Goal: Task Accomplishment & Management: Manage account settings

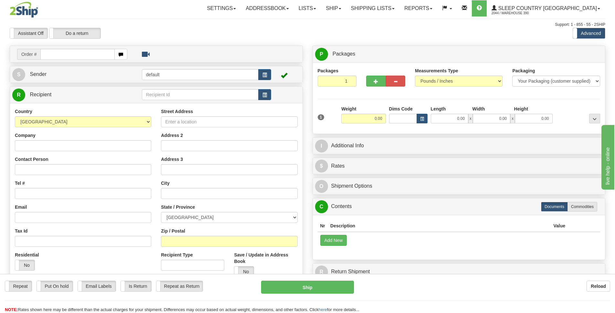
click at [62, 54] on input "text" at bounding box center [77, 54] width 74 height 11
type input "9002i012739"
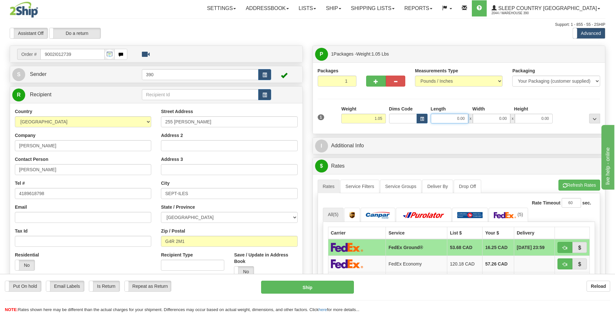
click at [452, 116] on input "0.00" at bounding box center [448, 119] width 37 height 10
type input "6.00"
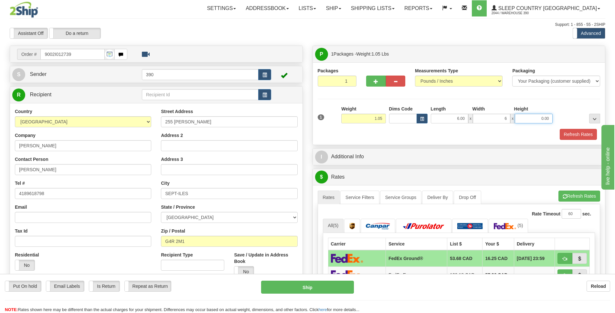
type input "6.00"
type input "4.00"
click at [582, 141] on div "Packages 1 1 Measurements Type" at bounding box center [459, 103] width 292 height 82
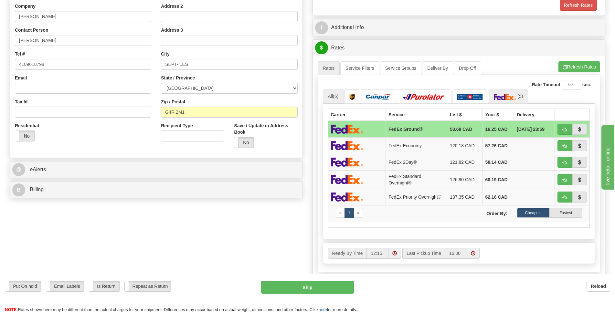
scroll to position [65, 0]
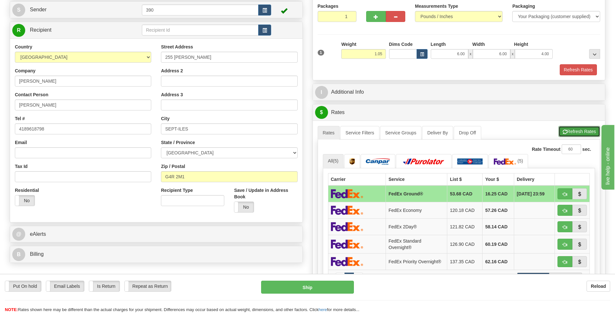
click at [582, 134] on button "Refresh Rates" at bounding box center [579, 131] width 42 height 11
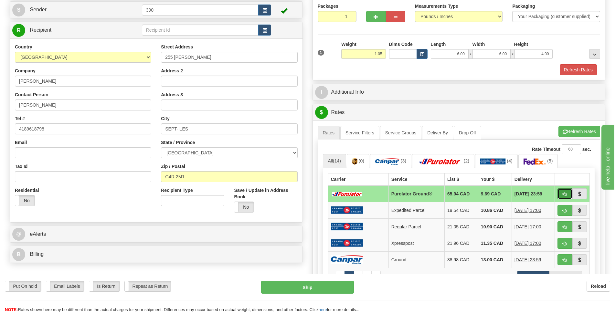
click at [563, 193] on span "button" at bounding box center [564, 194] width 5 height 4
type input "260"
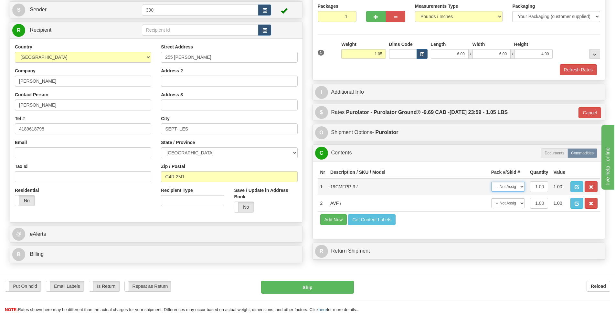
click at [519, 188] on select "-- Not Assigned -- Package 1" at bounding box center [508, 187] width 34 height 10
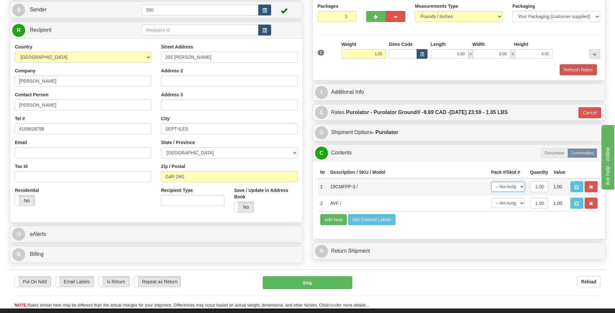
select select "0"
click at [491, 182] on select "-- Not Assigned -- Package 1" at bounding box center [508, 187] width 34 height 10
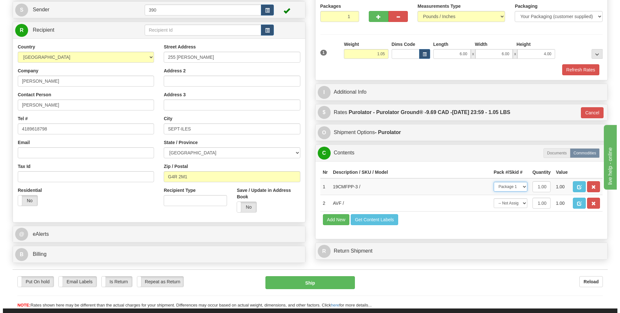
scroll to position [129, 0]
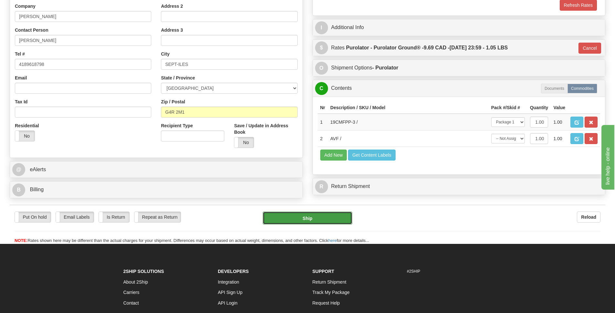
click at [319, 219] on button "Ship" at bounding box center [307, 218] width 89 height 13
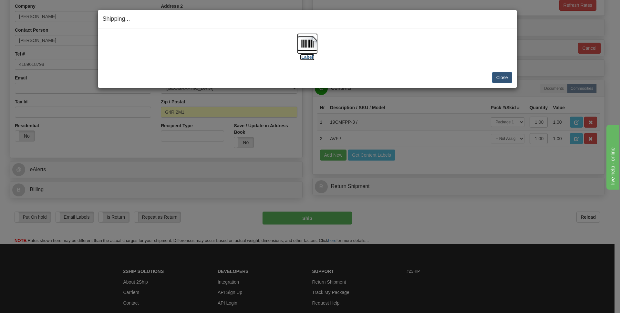
click at [302, 42] on img at bounding box center [307, 43] width 21 height 21
click at [496, 77] on button "Close" at bounding box center [502, 77] width 20 height 11
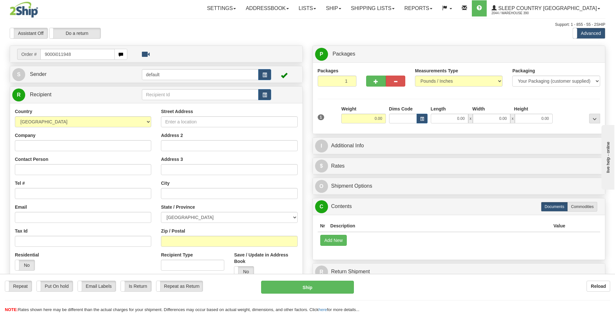
type input "9000i011948"
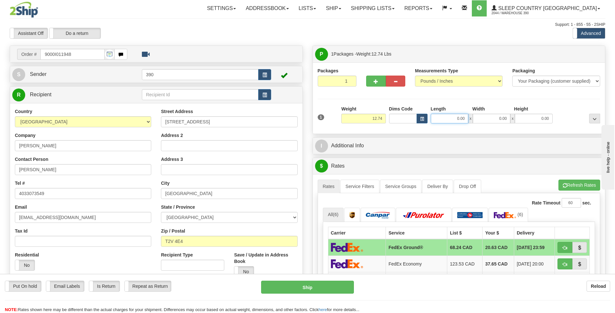
click at [460, 120] on input "0.00" at bounding box center [448, 119] width 37 height 10
type input "8.00"
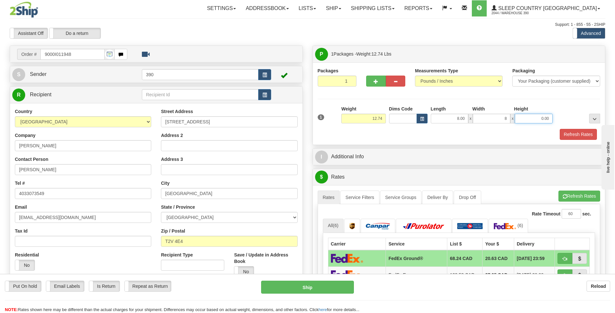
type input "8.00"
type input "10.00"
click at [577, 196] on button "Refresh Rates" at bounding box center [579, 196] width 42 height 11
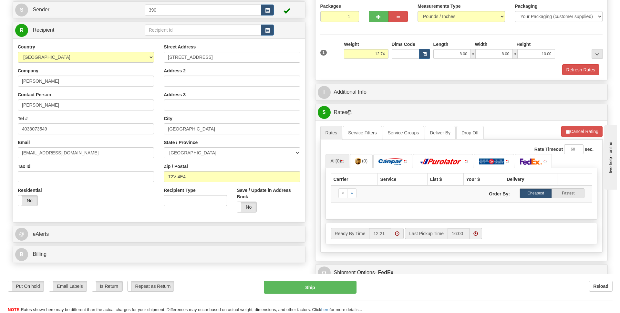
scroll to position [129, 0]
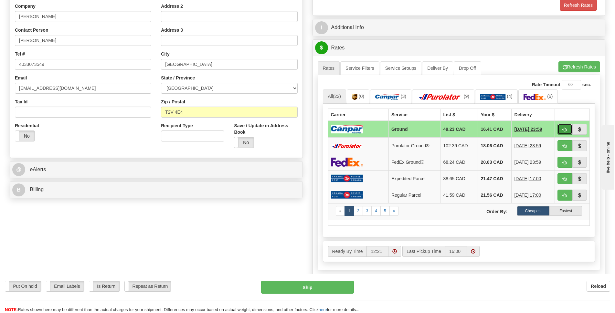
click at [565, 128] on span "button" at bounding box center [564, 130] width 5 height 4
type input "1"
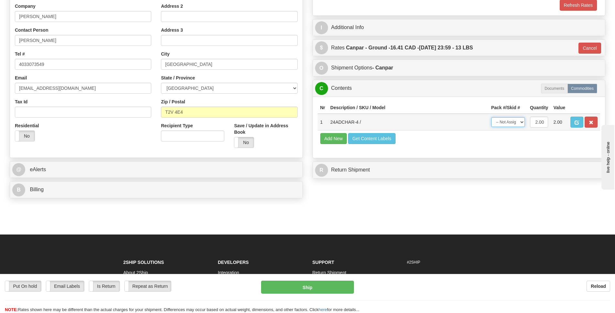
click at [523, 121] on select "-- Not Assigned -- Package 1" at bounding box center [508, 122] width 34 height 10
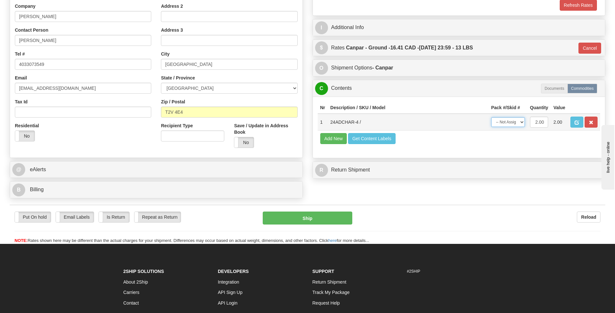
select select "0"
click at [491, 117] on select "-- Not Assigned -- Package 1" at bounding box center [508, 122] width 34 height 10
click at [309, 217] on button "Ship" at bounding box center [307, 218] width 89 height 13
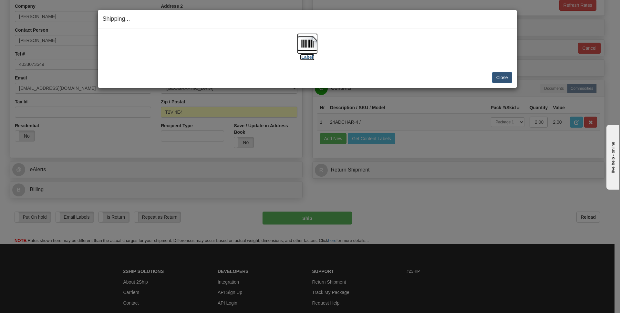
click at [311, 47] on img at bounding box center [307, 43] width 21 height 21
click at [505, 76] on button "Close" at bounding box center [502, 77] width 20 height 11
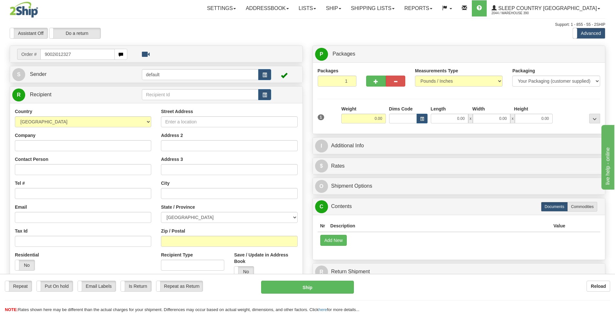
type input "9002i012327"
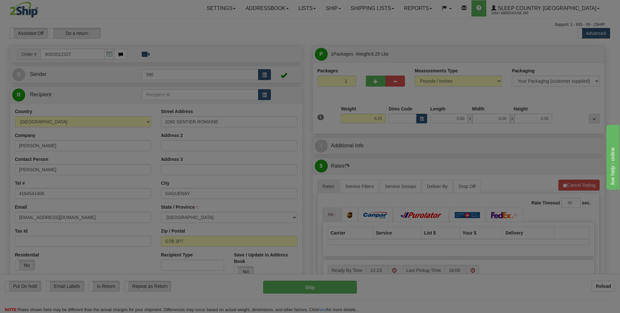
type input "LA BAIE"
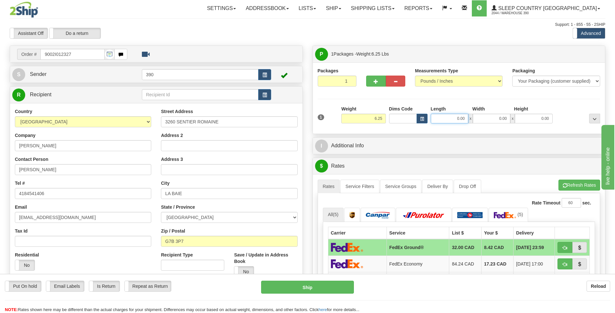
click at [457, 118] on input "0.00" at bounding box center [448, 119] width 37 height 10
type input "16.00"
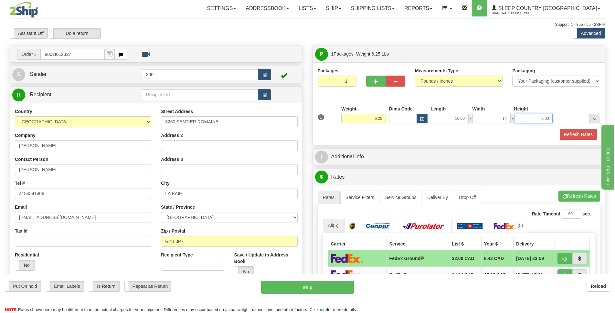
type input "14.00"
type input "6.00"
click at [567, 198] on button "Refresh Rates" at bounding box center [579, 196] width 42 height 11
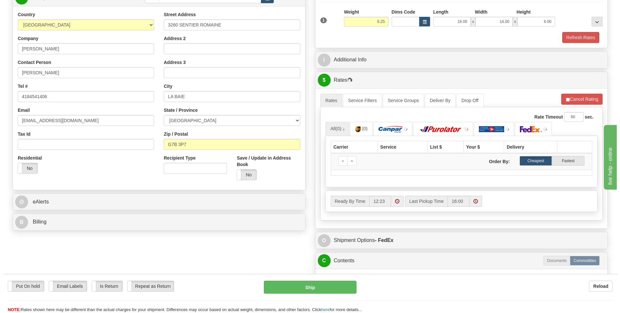
scroll to position [129, 0]
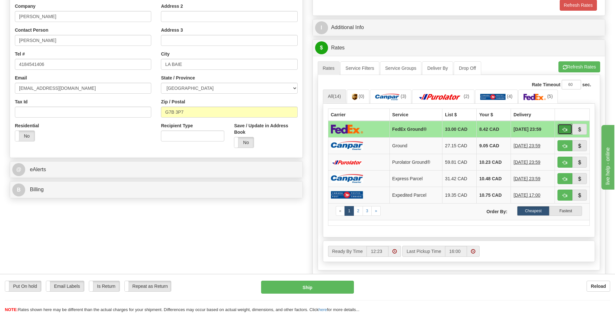
click at [564, 130] on span "button" at bounding box center [564, 130] width 5 height 4
type input "92"
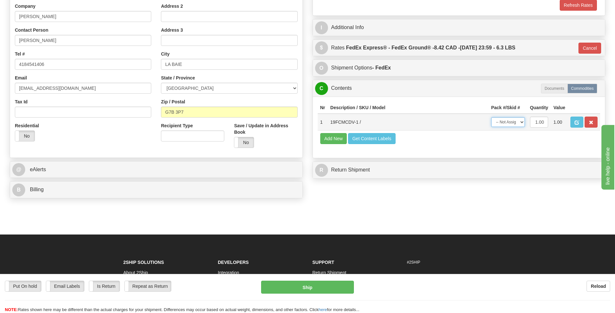
click at [518, 121] on select "-- Not Assigned -- Package 1" at bounding box center [508, 122] width 34 height 10
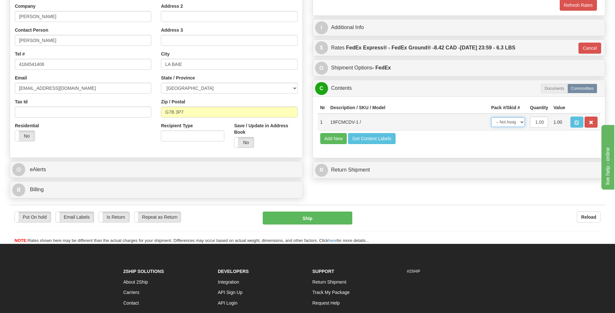
select select "0"
click at [491, 117] on select "-- Not Assigned -- Package 1" at bounding box center [508, 122] width 34 height 10
click at [309, 215] on button "Ship" at bounding box center [307, 218] width 89 height 13
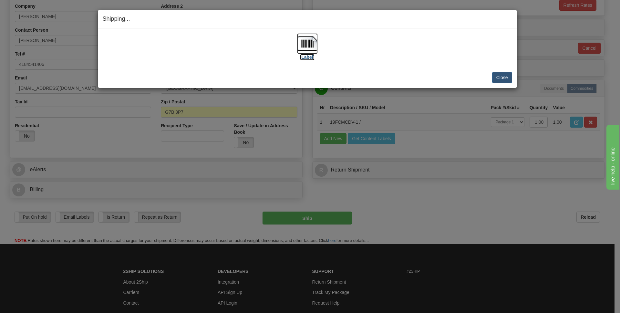
click at [313, 45] on img at bounding box center [307, 43] width 21 height 21
click at [506, 79] on button "Close" at bounding box center [502, 77] width 20 height 11
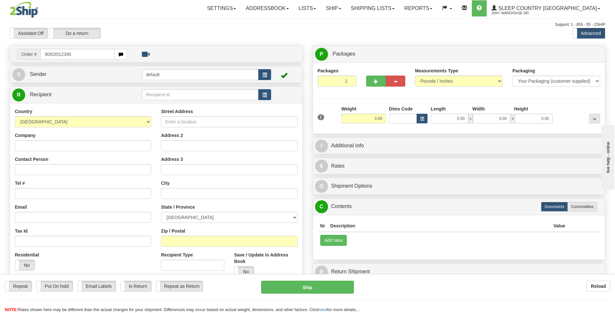
type input "9002I012390"
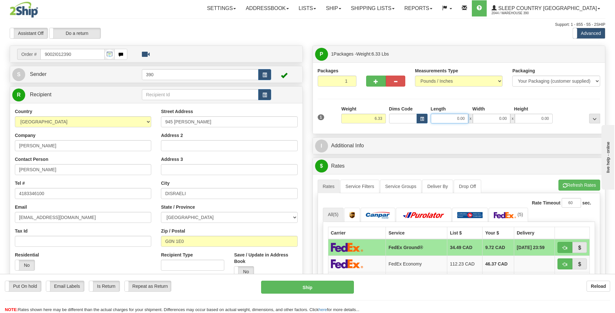
click at [455, 120] on input "0.00" at bounding box center [448, 119] width 37 height 10
type input "8.00"
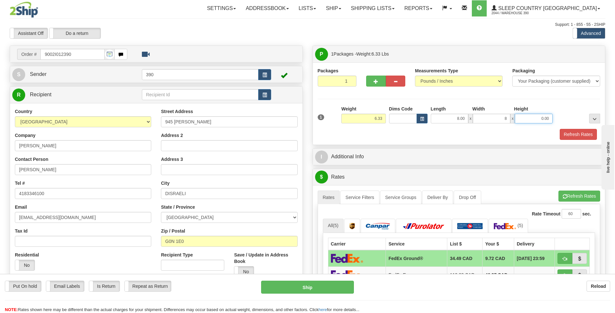
type input "8.00"
type input "20.00"
click at [576, 135] on button "Refresh Rates" at bounding box center [577, 134] width 37 height 11
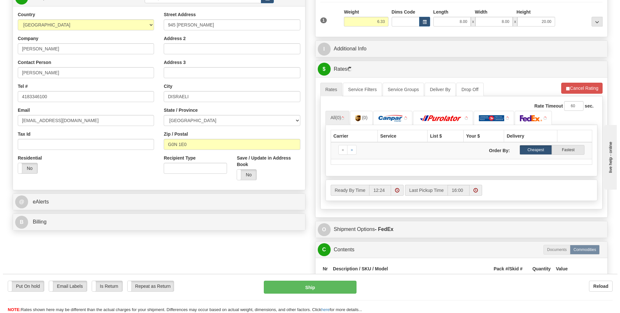
scroll to position [129, 0]
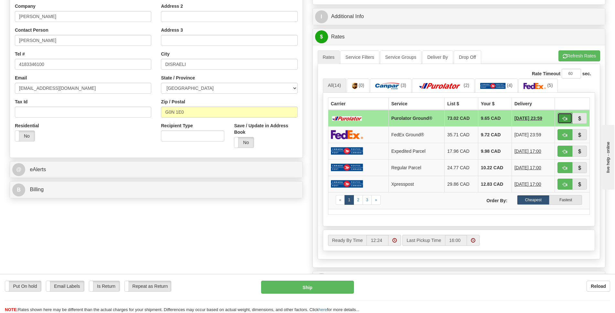
click at [564, 118] on span "button" at bounding box center [564, 119] width 5 height 4
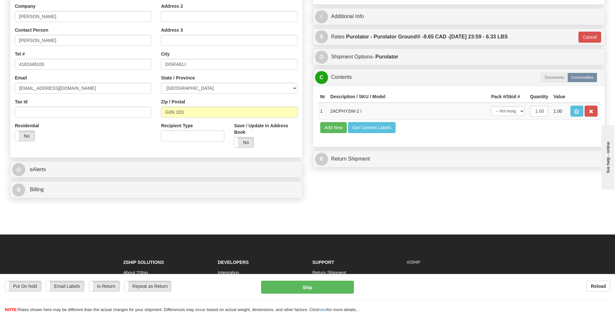
type input "260"
click at [520, 112] on select "-- Not Assigned -- Package 1" at bounding box center [508, 111] width 34 height 10
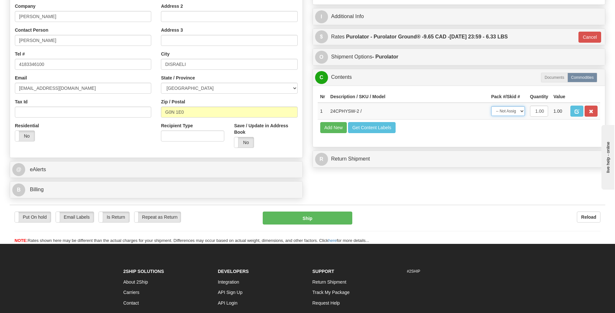
select select "0"
click at [491, 106] on select "-- Not Assigned -- Package 1" at bounding box center [508, 111] width 34 height 10
click at [313, 219] on button "Ship" at bounding box center [307, 218] width 89 height 13
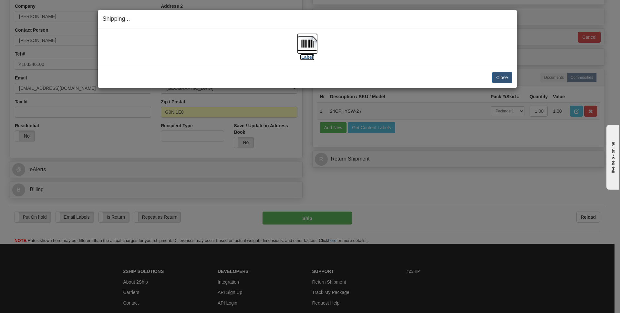
click at [314, 47] on img at bounding box center [307, 43] width 21 height 21
click at [503, 78] on button "Close" at bounding box center [502, 77] width 20 height 11
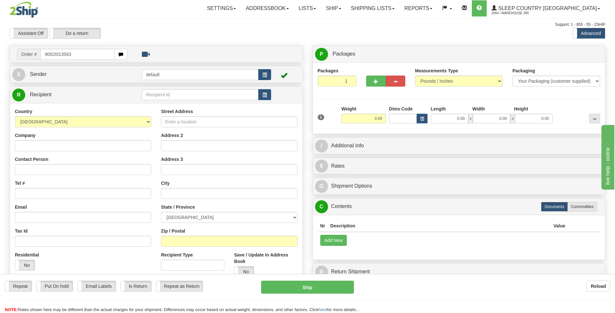
type input "9002I013563"
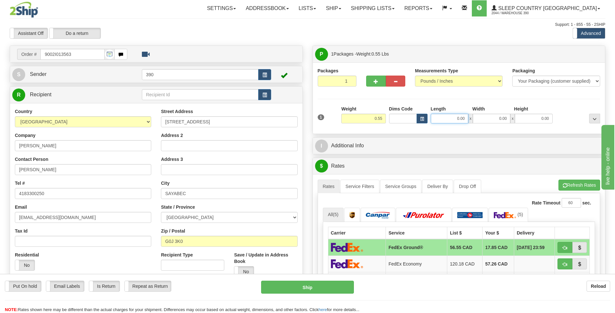
click at [458, 116] on input "0.00" at bounding box center [448, 119] width 37 height 10
type input "12.00"
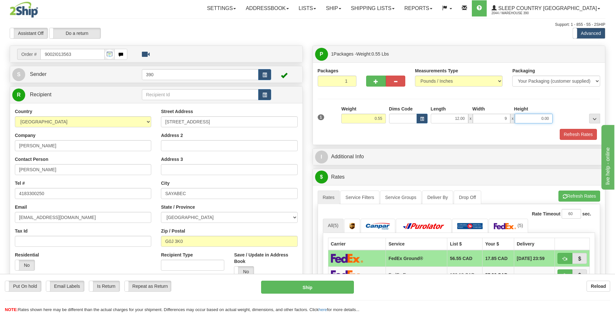
type input "9.00"
type input "3.00"
click at [578, 196] on button "Refresh Rates" at bounding box center [579, 196] width 42 height 11
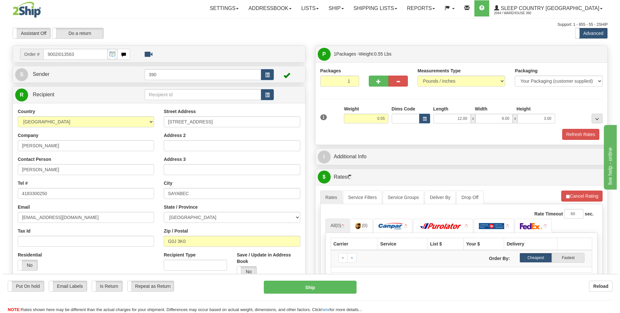
scroll to position [65, 0]
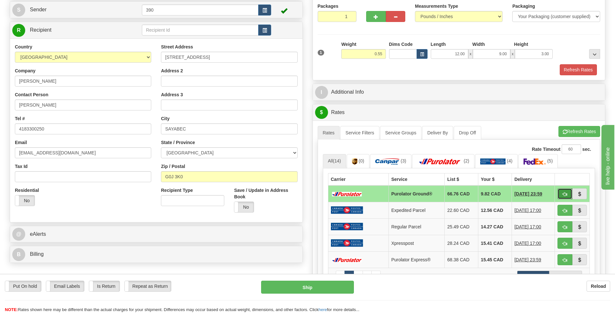
click at [564, 192] on span "button" at bounding box center [564, 194] width 5 height 4
type input "260"
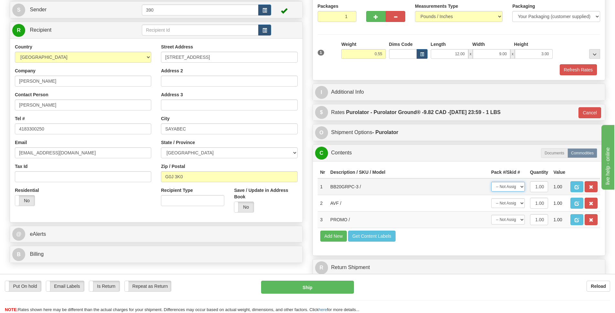
click at [522, 187] on select "-- Not Assigned -- Package 1" at bounding box center [508, 187] width 34 height 10
select select "0"
click at [491, 182] on select "-- Not Assigned -- Package 1" at bounding box center [508, 187] width 34 height 10
click at [332, 286] on button "Ship" at bounding box center [307, 287] width 93 height 13
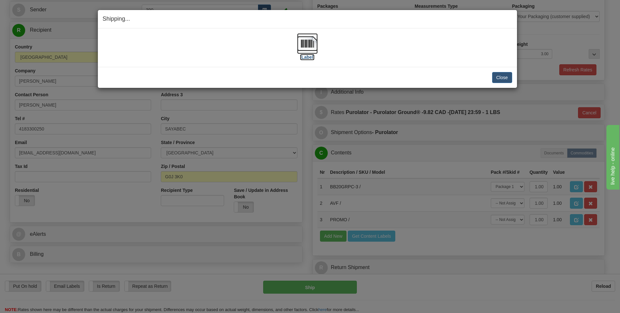
click at [312, 47] on img at bounding box center [307, 43] width 21 height 21
click at [507, 76] on button "Close" at bounding box center [502, 77] width 20 height 11
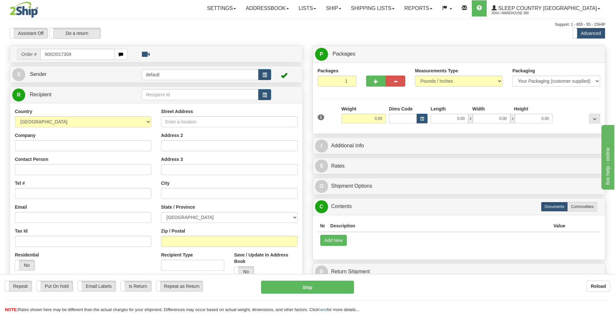
type input "9002I017309"
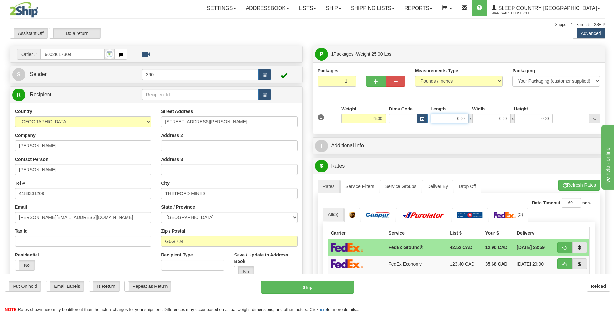
click at [455, 121] on input "0.00" at bounding box center [448, 119] width 37 height 10
type input "15.00"
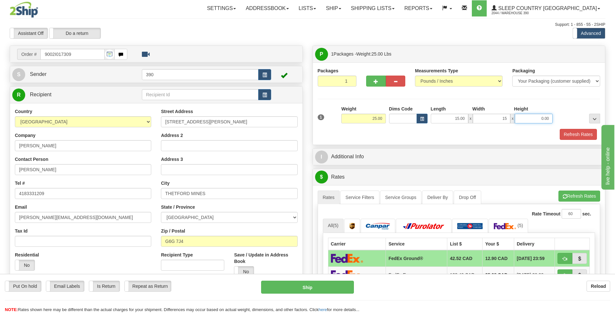
type input "15.00"
type input "40.00"
click at [568, 198] on button "Refresh Rates" at bounding box center [579, 196] width 42 height 11
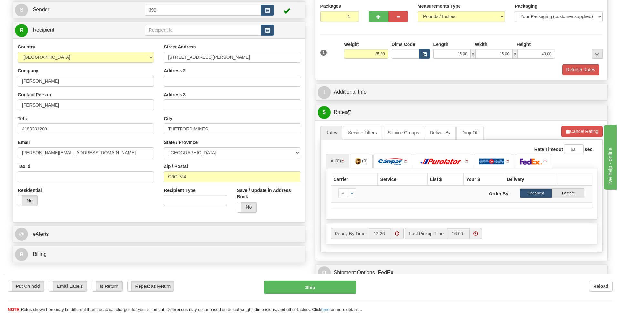
scroll to position [97, 0]
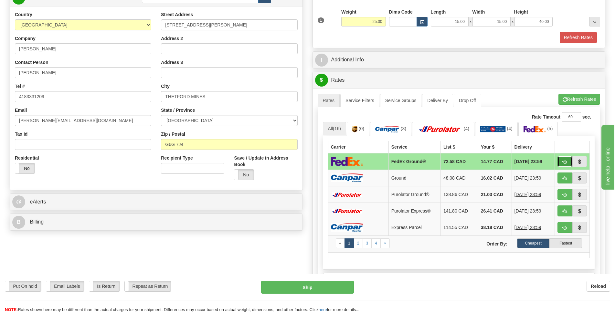
click at [569, 160] on button "button" at bounding box center [564, 161] width 15 height 11
type input "92"
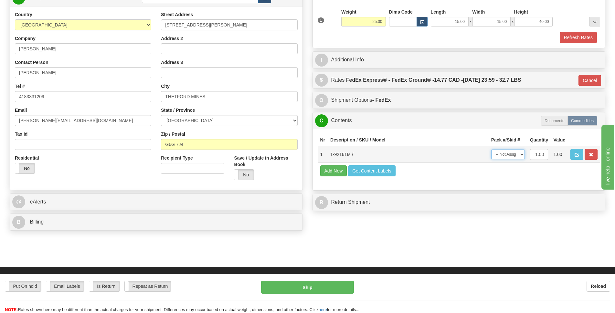
click at [521, 155] on select "-- Not Assigned -- Package 1" at bounding box center [508, 155] width 34 height 10
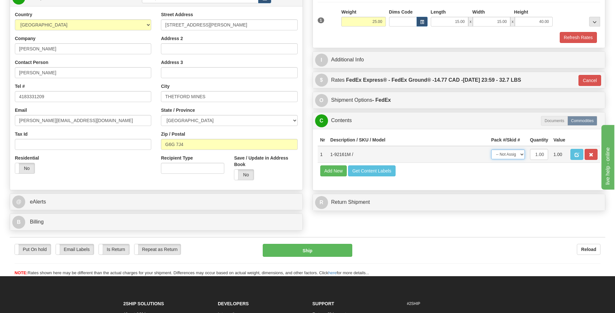
select select "0"
click at [491, 150] on select "-- Not Assigned -- Package 1" at bounding box center [508, 155] width 34 height 10
click at [313, 257] on div "Put On hold Put On hold Email Labels Email Labels Edit Is Return Is Return Repe…" at bounding box center [307, 260] width 595 height 32
click at [314, 255] on button "Ship" at bounding box center [307, 250] width 89 height 13
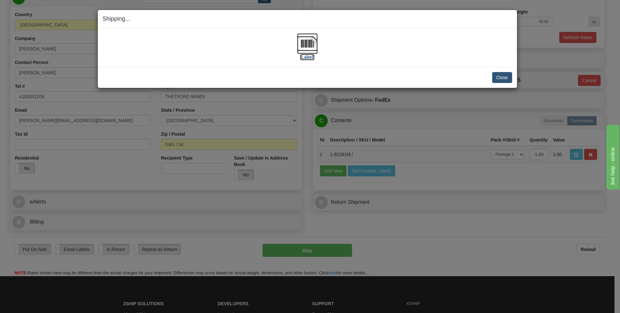
click at [307, 46] on img at bounding box center [307, 43] width 21 height 21
click at [504, 76] on button "Close" at bounding box center [502, 77] width 20 height 11
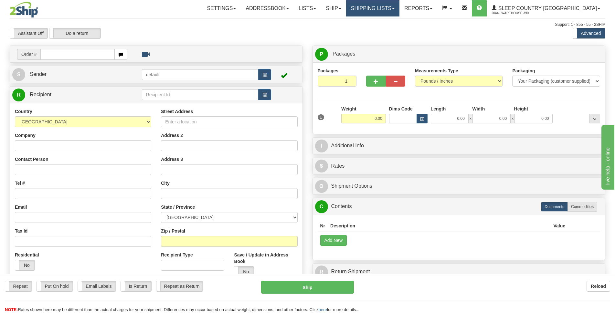
click at [399, 9] on link "Shipping lists" at bounding box center [372, 8] width 53 height 16
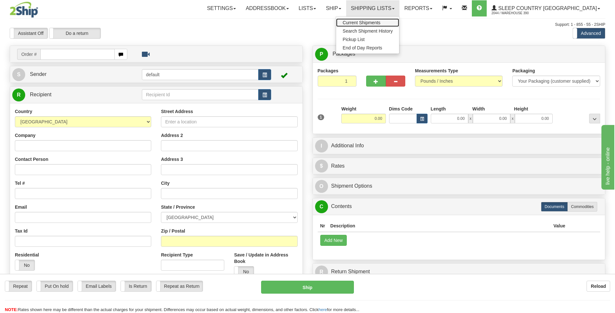
click at [380, 21] on span "Current Shipments" at bounding box center [361, 22] width 38 height 5
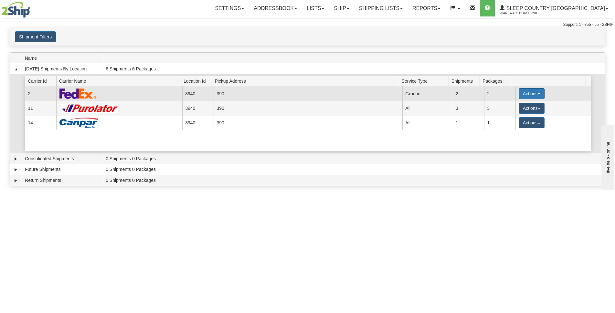
click at [535, 95] on button "Actions" at bounding box center [531, 93] width 26 height 11
click at [509, 116] on span "Close" at bounding box center [506, 114] width 15 height 5
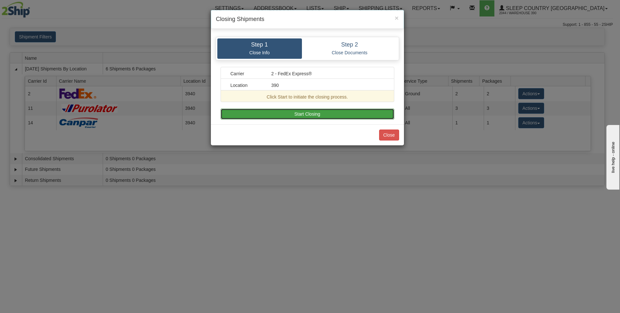
click at [330, 113] on button "Start Closing" at bounding box center [308, 114] width 174 height 11
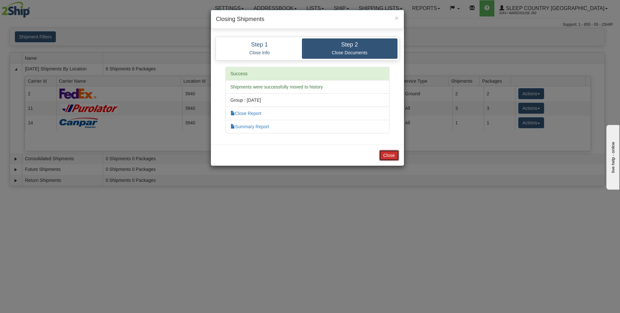
click at [390, 155] on button "Close" at bounding box center [389, 155] width 20 height 11
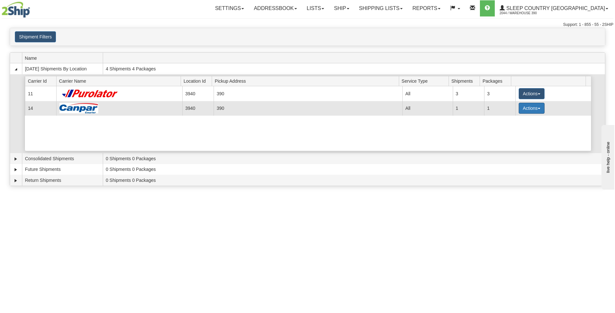
click at [530, 110] on button "Actions" at bounding box center [531, 108] width 26 height 11
click at [509, 129] on span "Close" at bounding box center [506, 128] width 15 height 5
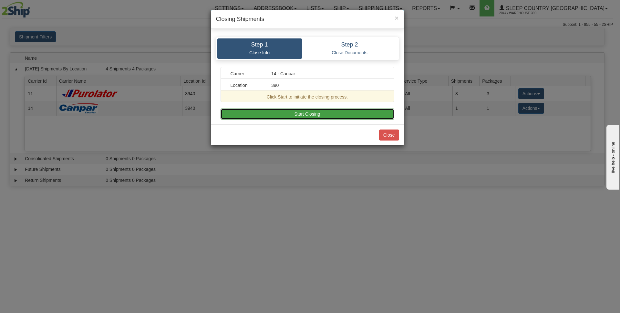
click at [320, 111] on button "Start Closing" at bounding box center [308, 114] width 174 height 11
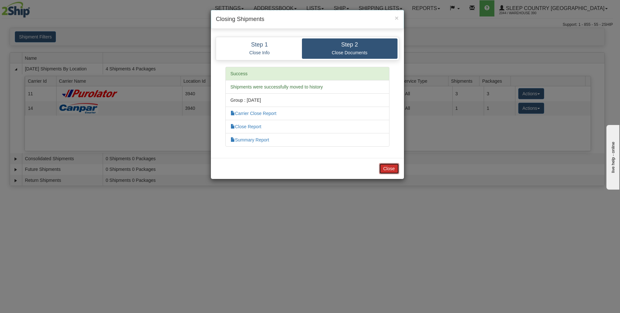
click at [381, 170] on button "Close" at bounding box center [389, 168] width 20 height 11
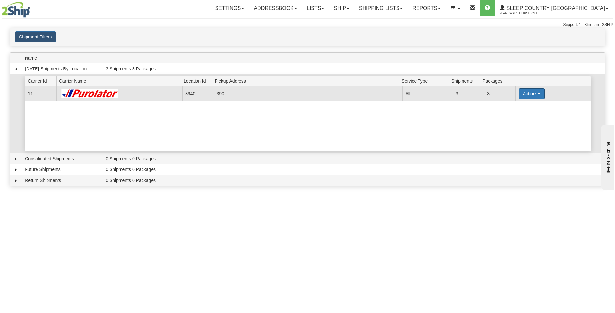
click at [537, 93] on span "button" at bounding box center [538, 93] width 3 height 1
click at [509, 123] on span "Pickup" at bounding box center [507, 122] width 17 height 5
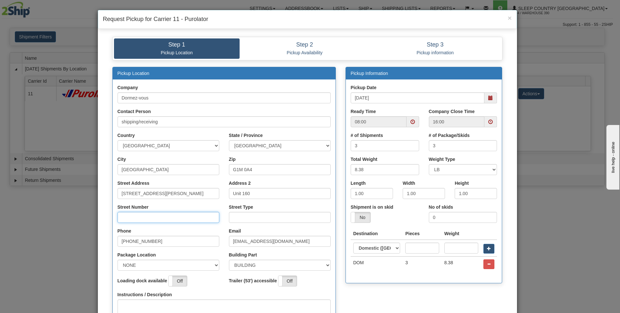
click at [158, 222] on input "Street Number" at bounding box center [169, 217] width 102 height 11
type input "210"
type input "RUE"
click at [167, 266] on select "NONE FRONT REAR SIDE" at bounding box center [169, 265] width 102 height 11
select select "2"
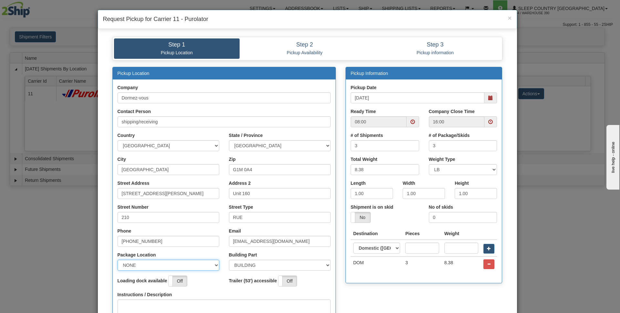
click at [118, 260] on select "NONE FRONT REAR SIDE" at bounding box center [169, 265] width 102 height 11
click at [489, 119] on span at bounding box center [490, 121] width 5 height 5
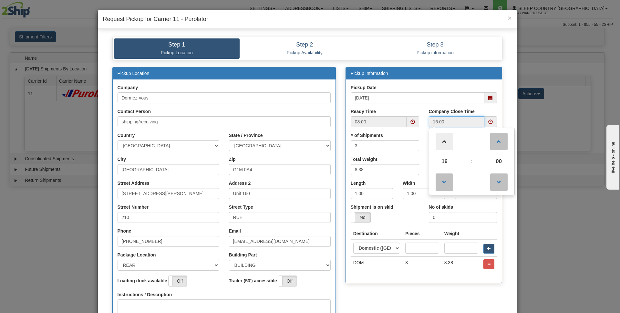
click at [444, 143] on span at bounding box center [444, 141] width 17 height 17
type input "18:00"
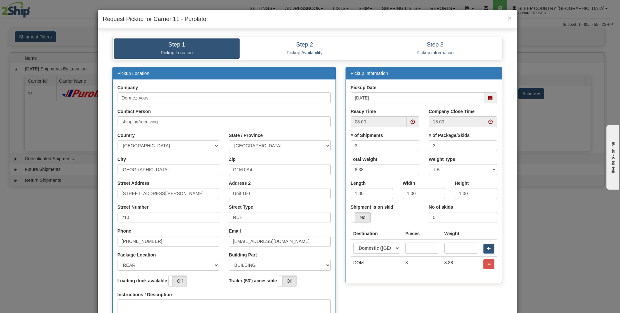
click at [509, 231] on div "Check Availability" at bounding box center [307, 221] width 409 height 309
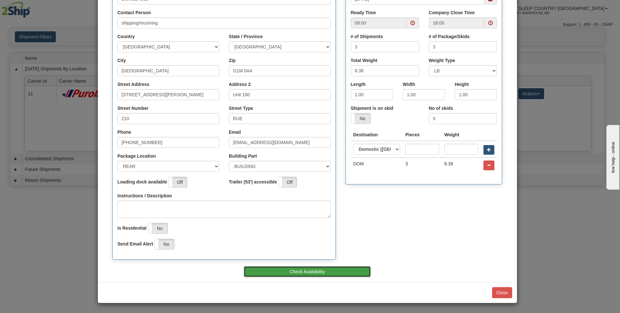
click at [324, 267] on button "Check Availability" at bounding box center [307, 271] width 127 height 11
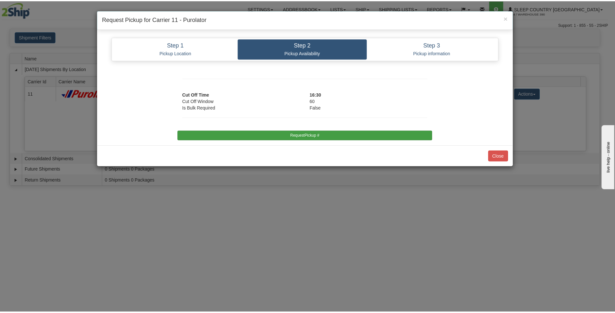
scroll to position [0, 0]
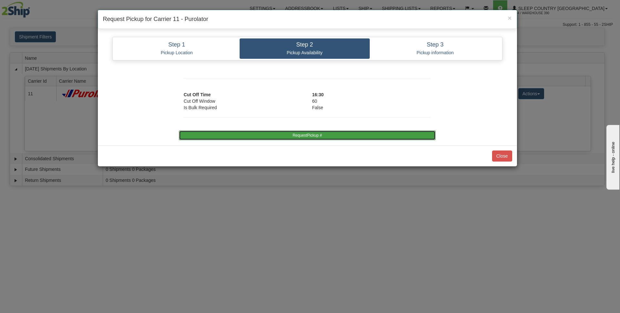
click at [359, 136] on button "RequestPickup #" at bounding box center [307, 135] width 257 height 10
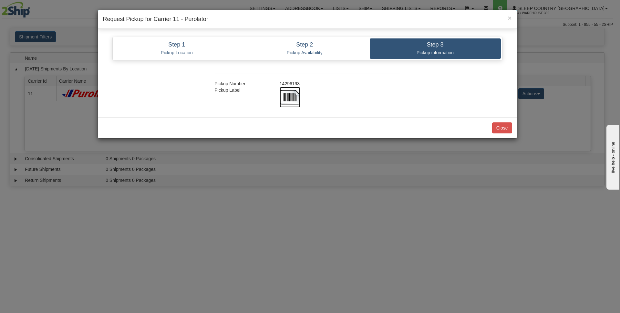
click at [293, 98] on img at bounding box center [290, 97] width 21 height 21
click at [503, 127] on button "Close" at bounding box center [502, 127] width 20 height 11
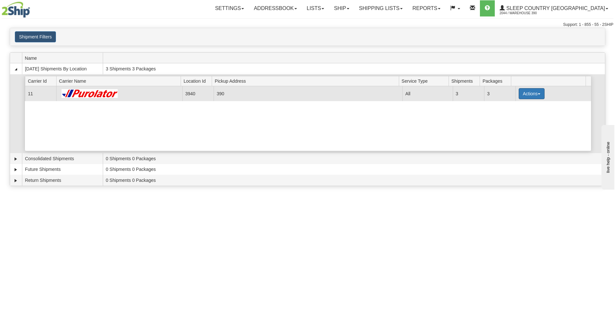
click at [535, 95] on button "Actions" at bounding box center [531, 93] width 26 height 11
click at [510, 114] on span "Close" at bounding box center [506, 114] width 15 height 5
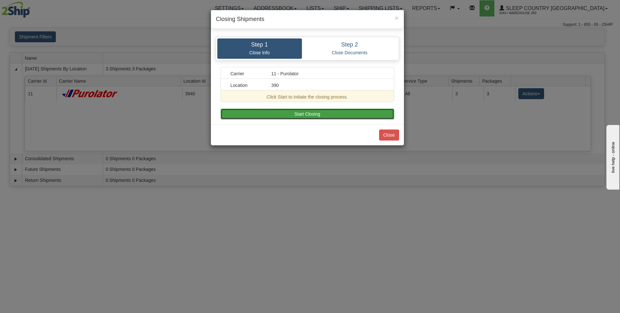
click at [332, 110] on button "Start Closing" at bounding box center [308, 114] width 174 height 11
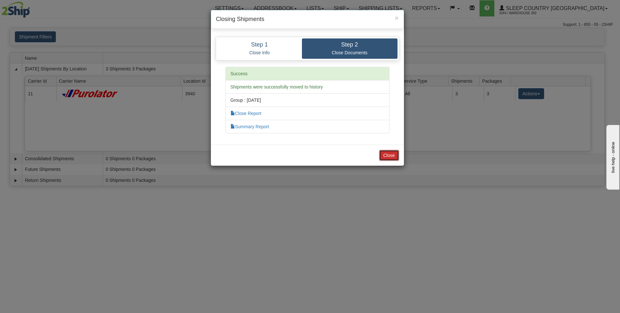
click at [386, 156] on button "Close" at bounding box center [389, 155] width 20 height 11
